Goal: Transaction & Acquisition: Purchase product/service

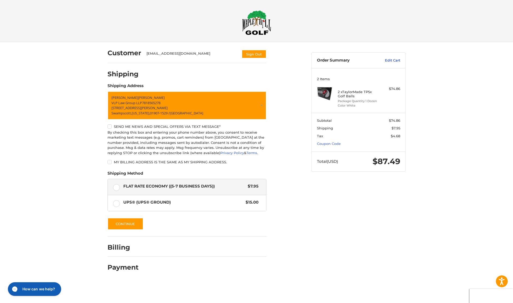
click at [393, 61] on link "Edit Cart" at bounding box center [386, 60] width 27 height 5
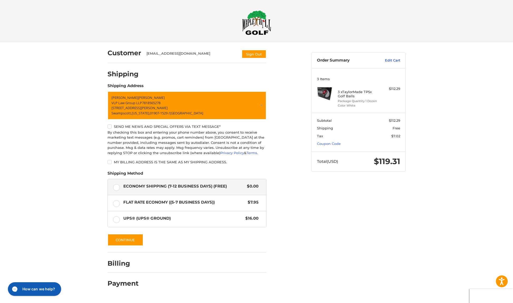
click at [394, 61] on link "Edit Cart" at bounding box center [386, 60] width 27 height 5
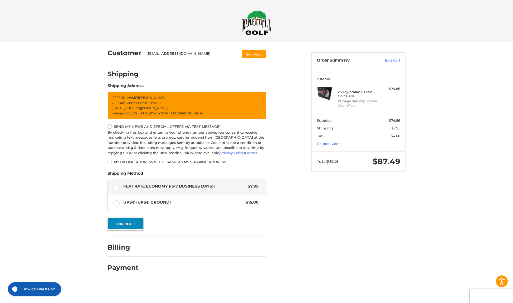
click at [130, 224] on button "Continue" at bounding box center [125, 224] width 36 height 12
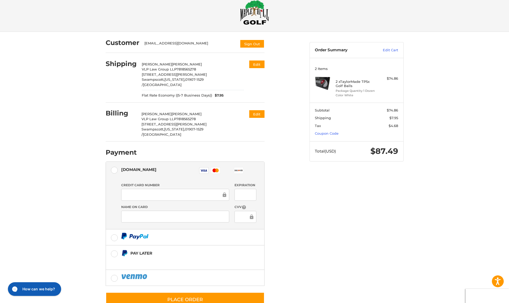
scroll to position [16, 0]
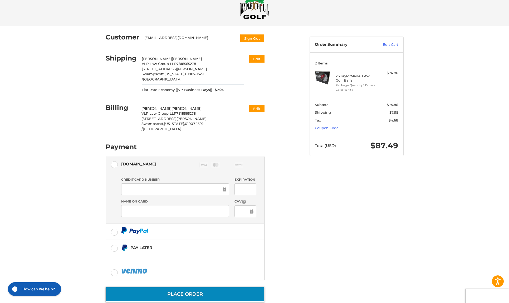
click at [185, 287] on button "Place Order" at bounding box center [185, 294] width 159 height 15
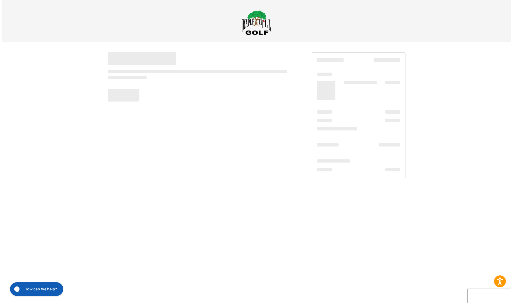
scroll to position [0, 0]
